Goal: Information Seeking & Learning: Learn about a topic

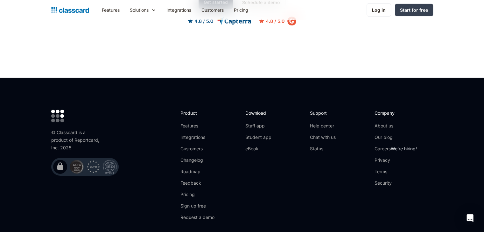
scroll to position [2003, 0]
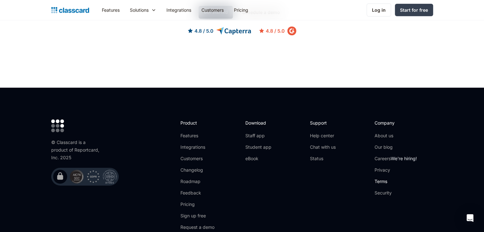
click at [383, 178] on link "Terms" at bounding box center [395, 181] width 42 height 6
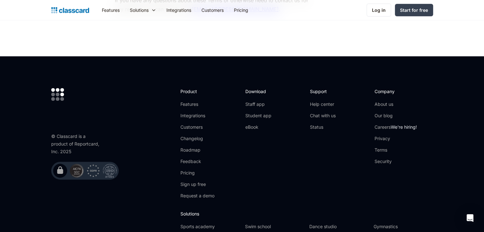
scroll to position [2837, 0]
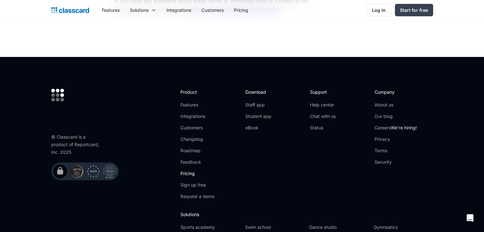
click at [188, 171] on link "Pricing" at bounding box center [197, 174] width 34 height 6
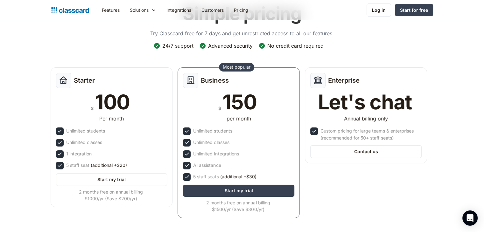
scroll to position [46, 0]
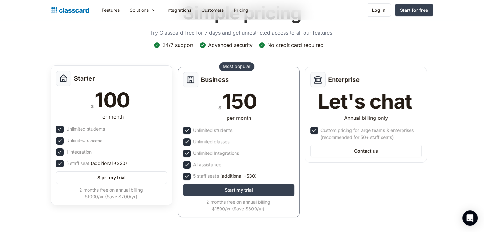
click at [166, 108] on div "$ 100" at bounding box center [111, 100] width 111 height 20
click at [144, 130] on div "Unlimited students" at bounding box center [111, 130] width 111 height 8
